Goal: Transaction & Acquisition: Purchase product/service

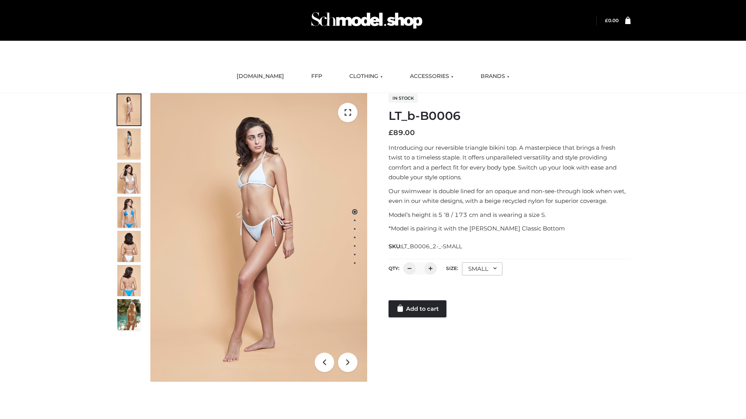
click at [418, 309] on link "Add to cart" at bounding box center [417, 309] width 58 height 17
